Goal: Information Seeking & Learning: Compare options

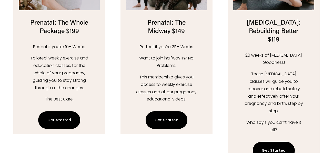
scroll to position [731, 0]
click at [57, 111] on link "Get Started" at bounding box center [59, 120] width 42 height 18
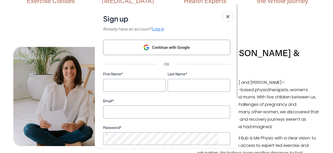
scroll to position [335, 0]
drag, startPoint x: 228, startPoint y: 13, endPoint x: 233, endPoint y: 39, distance: 26.4
click at [228, 12] on ms-button at bounding box center [227, 16] width 9 height 9
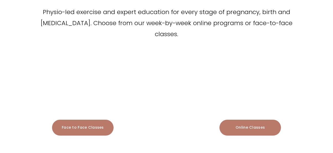
scroll to position [544, 0]
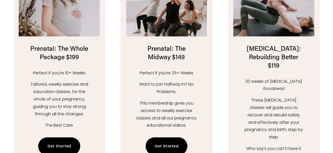
scroll to position [705, 0]
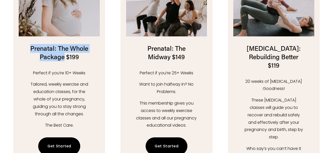
drag, startPoint x: 31, startPoint y: 36, endPoint x: 65, endPoint y: 48, distance: 35.6
click at [65, 48] on h2 "Prenatal: The Whole Package $199" at bounding box center [59, 52] width 61 height 17
copy h2 "Prenatal: The Whole Package"
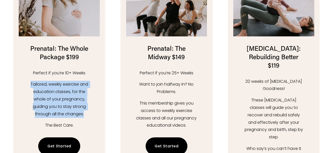
drag, startPoint x: 30, startPoint y: 71, endPoint x: 83, endPoint y: 101, distance: 60.2
click at [83, 101] on p "Tailored, weekly exercise and education classes, for the whole of your pregnanc…" at bounding box center [59, 99] width 61 height 37
copy p "Tailored, weekly exercise and education classes, for the whole of your pregnanc…"
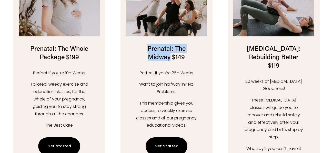
drag, startPoint x: 148, startPoint y: 35, endPoint x: 170, endPoint y: 46, distance: 25.2
click at [170, 46] on h2 "Prenatal: The Midway $149" at bounding box center [166, 52] width 61 height 17
copy h2 "Prenatal: The Midway"
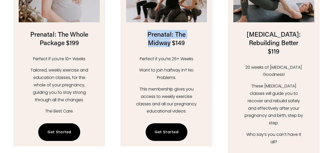
scroll to position [731, 0]
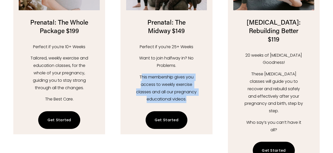
drag, startPoint x: 140, startPoint y: 64, endPoint x: 177, endPoint y: 93, distance: 47.9
click at [177, 93] on p "This membership gives you access to weekly exercise classes and all our pregnan…" at bounding box center [166, 87] width 61 height 29
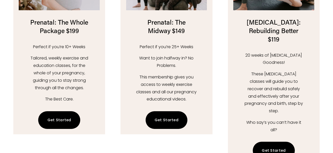
click at [177, 93] on p "This membership gives you access to weekly exercise classes and all our pregnan…" at bounding box center [166, 87] width 61 height 29
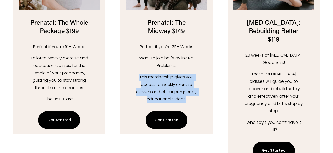
drag, startPoint x: 177, startPoint y: 94, endPoint x: 141, endPoint y: 66, distance: 45.5
click at [141, 73] on p "This membership gives you access to weekly exercise classes and all our pregnan…" at bounding box center [166, 87] width 61 height 29
copy p "This membership gives you access to weekly exercise classes and all our pregnan…"
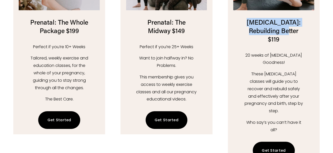
drag, startPoint x: 260, startPoint y: 10, endPoint x: 301, endPoint y: 16, distance: 41.5
click at [301, 18] on h2 "Postnatal: Rebuilding Better $119" at bounding box center [273, 30] width 61 height 25
copy h2 "Postnatal: Rebuilding Better"
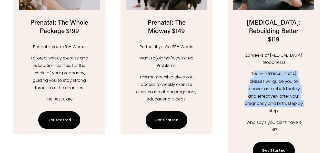
drag, startPoint x: 247, startPoint y: 62, endPoint x: 295, endPoint y: 92, distance: 57.1
click at [295, 92] on p "These postnatal classes will guide you to recover and rebuild safely and effect…" at bounding box center [273, 92] width 61 height 44
copy p "hese postnatal classes will guide you to recover and rebuild safely and effecti…"
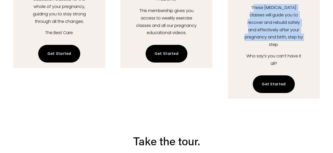
scroll to position [784, 0]
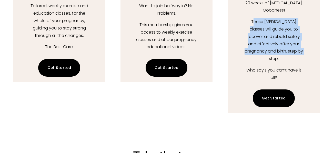
click at [60, 59] on link "Get Started" at bounding box center [59, 68] width 42 height 18
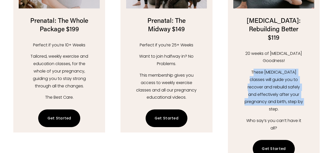
scroll to position [731, 0]
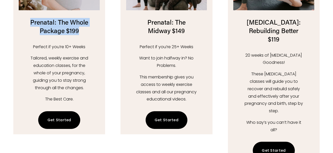
drag, startPoint x: 32, startPoint y: 10, endPoint x: 88, endPoint y: 20, distance: 56.7
click at [88, 20] on h2 "Prenatal: The Whole Package $199" at bounding box center [59, 26] width 61 height 17
copy h2 "Prenatal: The Whole Package $199"
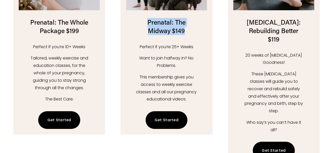
drag, startPoint x: 147, startPoint y: 10, endPoint x: 187, endPoint y: 20, distance: 40.7
click at [187, 20] on h2 "Prenatal: The Midway $149" at bounding box center [166, 26] width 61 height 17
copy h2 "Prenatal: The Midway $149"
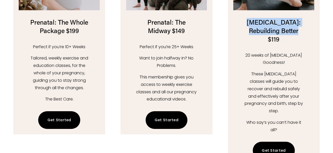
drag, startPoint x: 259, startPoint y: 9, endPoint x: 280, endPoint y: 24, distance: 24.9
click at [280, 24] on h2 "Postnatal: Rebuilding Better $119" at bounding box center [273, 30] width 61 height 25
copy h2 "Postnatal: Rebuilding Better $119"
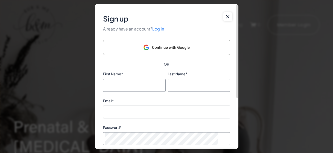
click at [227, 17] on icon at bounding box center [227, 16] width 3 height 3
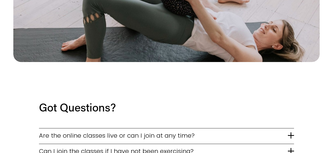
scroll to position [1019, 0]
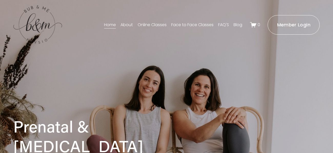
scroll to position [26, 0]
